Goal: Task Accomplishment & Management: Manage account settings

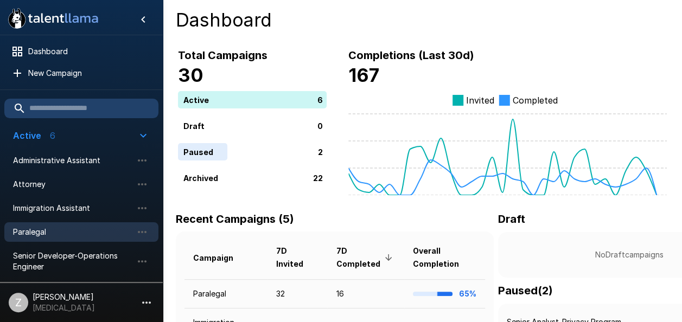
click at [77, 230] on span "Paralegal" at bounding box center [72, 232] width 119 height 11
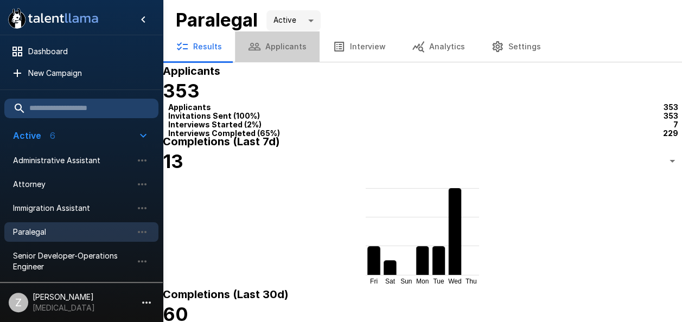
click at [275, 48] on button "Applicants" at bounding box center [277, 46] width 85 height 30
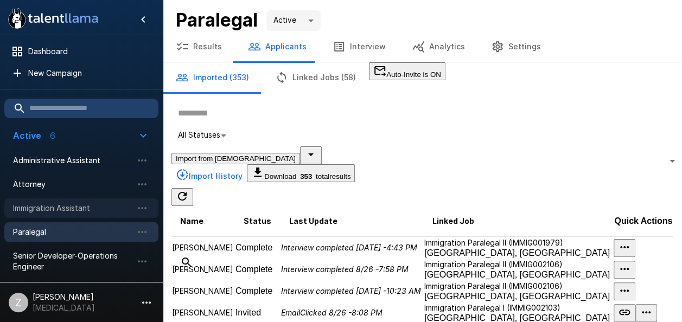
click at [70, 211] on span "Immigration Assistant" at bounding box center [72, 208] width 119 height 11
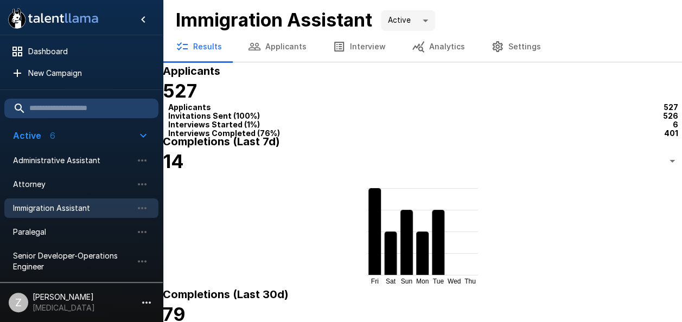
click at [283, 49] on button "Applicants" at bounding box center [277, 46] width 85 height 30
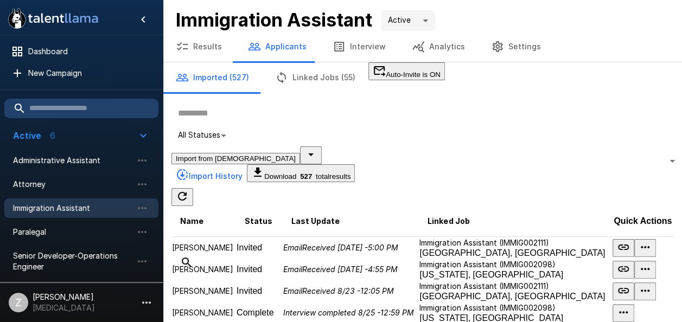
click at [255, 125] on input "text" at bounding box center [429, 113] width 515 height 23
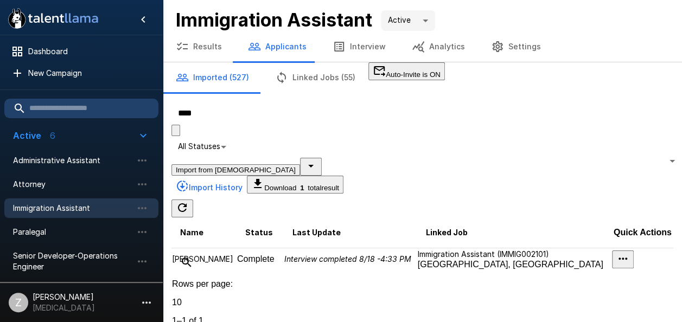
type input "***"
click at [228, 249] on td "[PERSON_NAME]" at bounding box center [204, 260] width 65 height 22
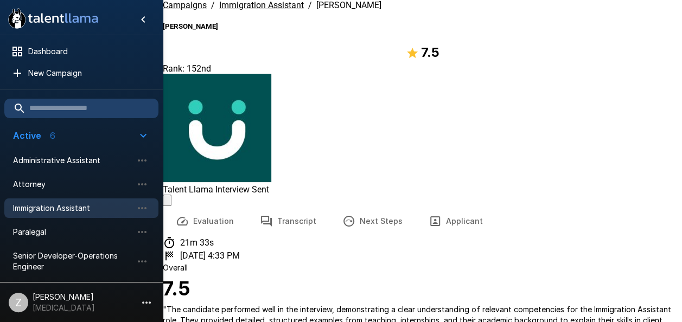
click at [362, 206] on button "Next Steps" at bounding box center [373, 221] width 86 height 30
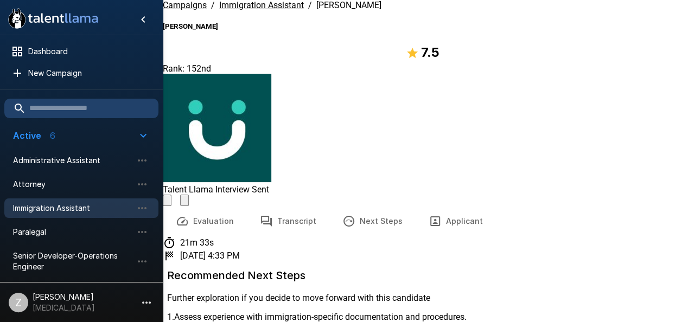
click at [210, 206] on button "Evaluation" at bounding box center [205, 221] width 84 height 30
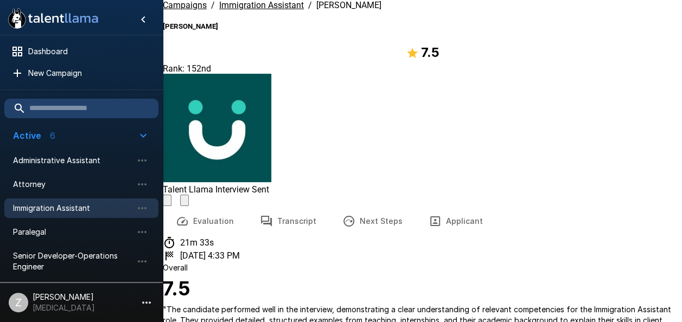
click at [276, 206] on button "Transcript" at bounding box center [288, 221] width 83 height 30
